Goal: Find specific page/section: Find specific page/section

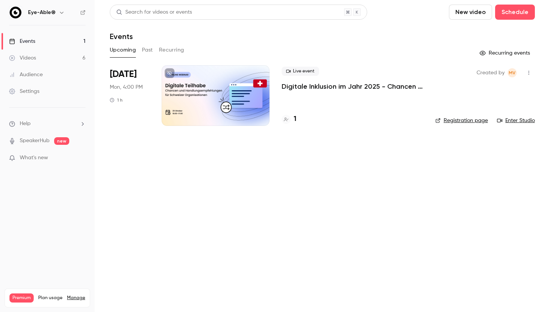
click at [154, 49] on div "Upcoming Past Recurring" at bounding box center [322, 50] width 425 height 12
click at [147, 49] on button "Past" at bounding box center [147, 50] width 11 height 12
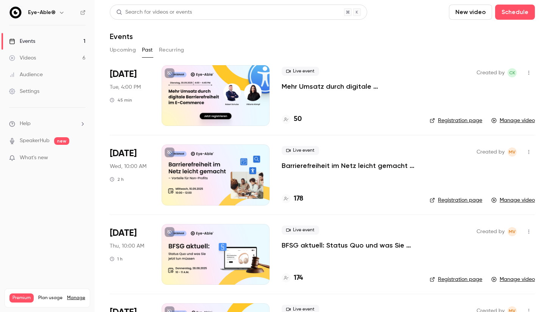
click at [302, 119] on div "50" at bounding box center [350, 119] width 136 height 10
click at [298, 119] on h4 "50" at bounding box center [298, 119] width 8 height 10
